Goal: Information Seeking & Learning: Learn about a topic

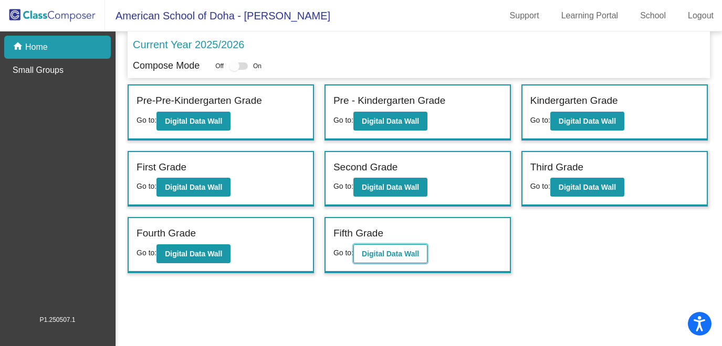
click at [385, 253] on b "Digital Data Wall" at bounding box center [390, 254] width 57 height 8
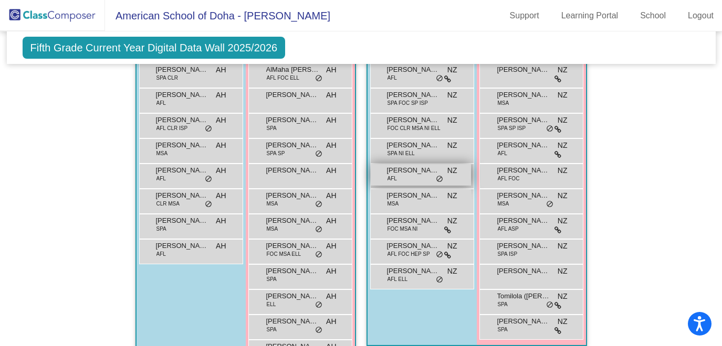
scroll to position [396, 0]
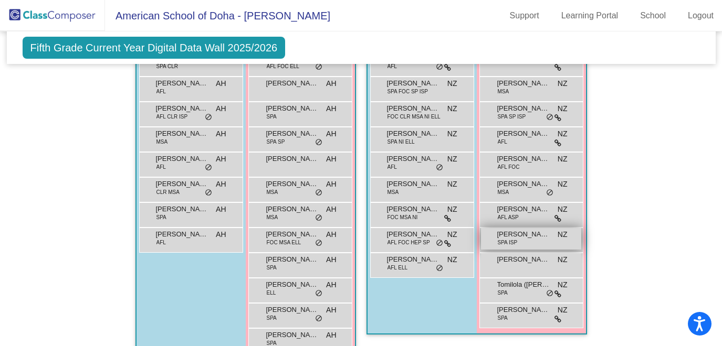
click at [526, 241] on div "Marlee Thomas SPA ISP NZ lock do_not_disturb_alt" at bounding box center [531, 239] width 100 height 22
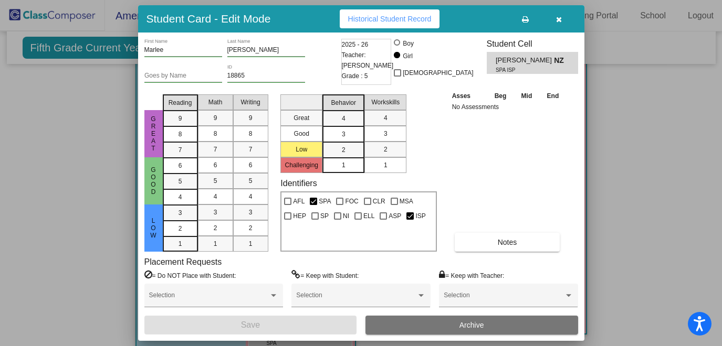
click at [557, 21] on icon "button" at bounding box center [559, 19] width 6 height 7
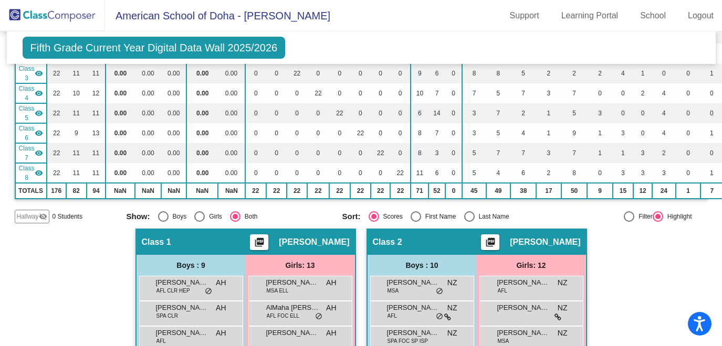
scroll to position [0, 0]
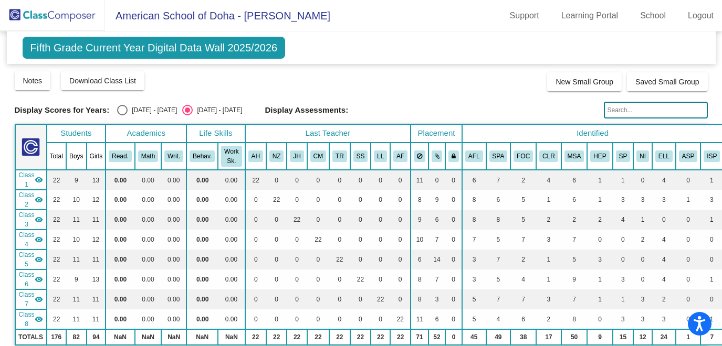
click at [613, 114] on input "text" at bounding box center [656, 110] width 104 height 17
type input "k"
type input "mariam khaled"
click at [655, 110] on input "mariam khaled" at bounding box center [656, 110] width 104 height 17
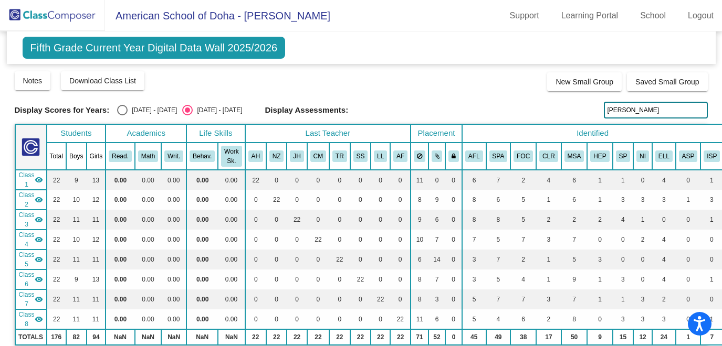
click at [655, 110] on input "mariam khaled" at bounding box center [656, 110] width 104 height 17
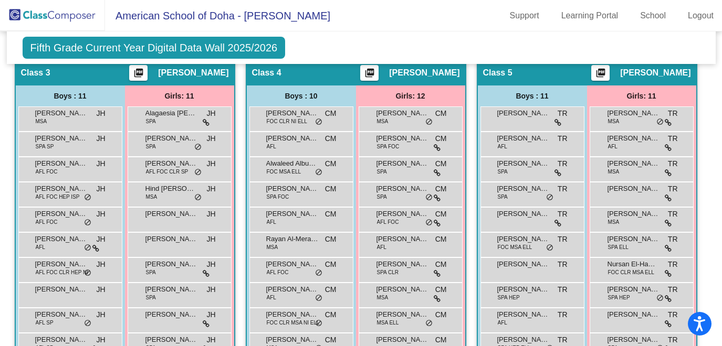
scroll to position [753, 0]
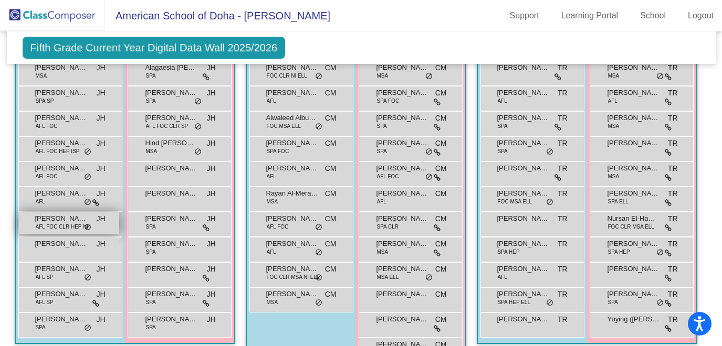
click at [91, 229] on span "do_not_disturb_alt" at bounding box center [87, 228] width 7 height 8
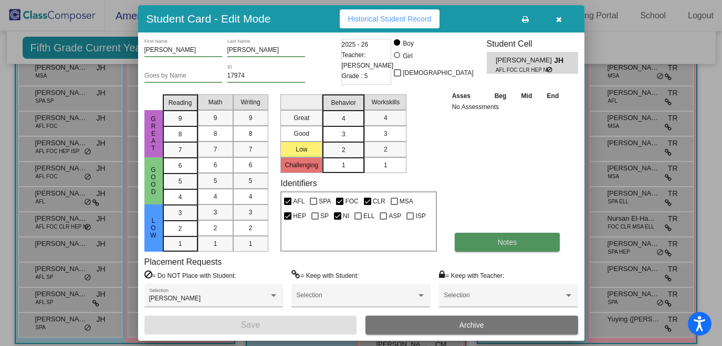
click at [495, 246] on button "Notes" at bounding box center [508, 242] width 106 height 19
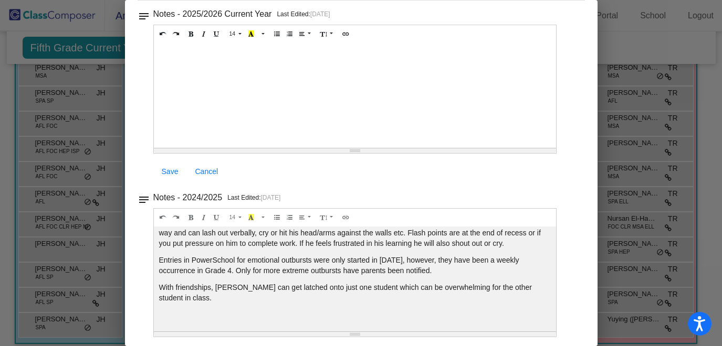
scroll to position [0, 0]
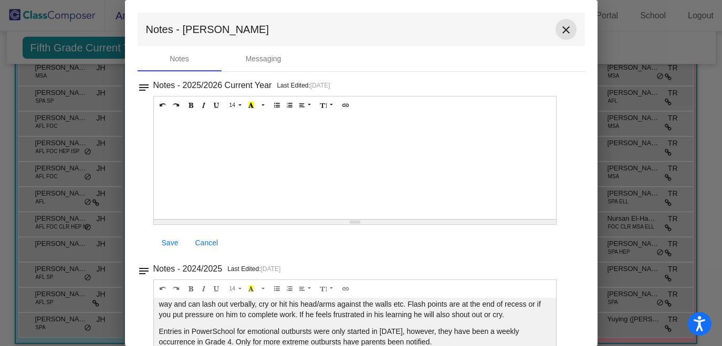
click at [560, 32] on mat-icon "close" at bounding box center [566, 30] width 13 height 13
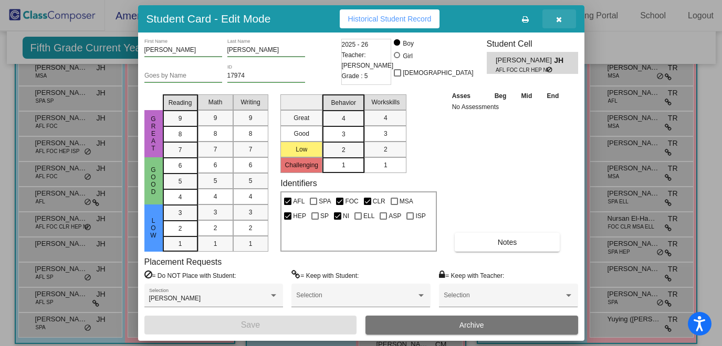
click at [558, 18] on icon "button" at bounding box center [559, 19] width 6 height 7
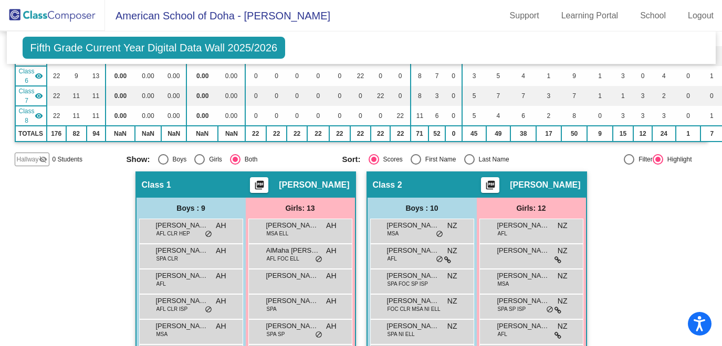
scroll to position [232, 0]
